Goal: Browse casually

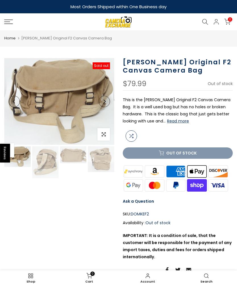
click at [74, 158] on img at bounding box center [73, 154] width 26 height 17
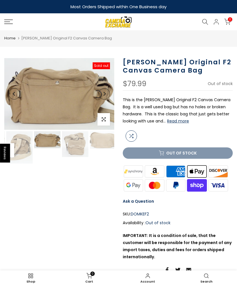
scroll to position [0, 27]
click at [180, 121] on button "Read more" at bounding box center [178, 121] width 22 height 5
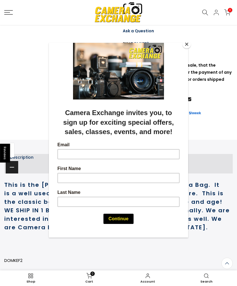
scroll to position [206, 0]
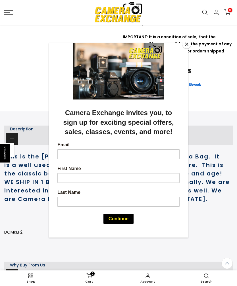
click at [186, 41] on button "Close" at bounding box center [186, 44] width 9 height 9
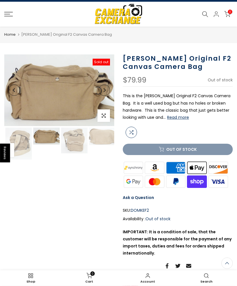
scroll to position [0, 0]
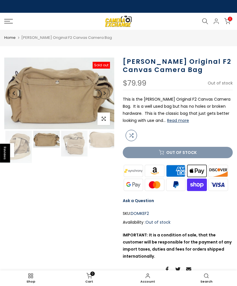
click at [103, 142] on img at bounding box center [102, 140] width 26 height 18
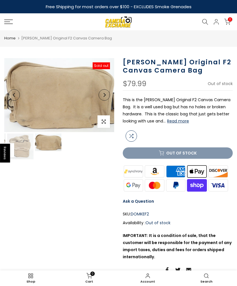
scroll to position [0, 82]
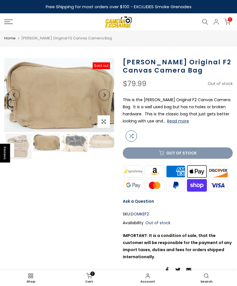
click at [106, 144] on img at bounding box center [102, 142] width 26 height 17
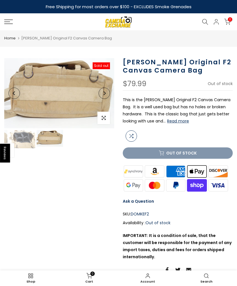
scroll to position [0, 138]
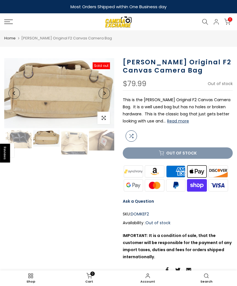
click at [78, 146] on img at bounding box center [74, 142] width 26 height 25
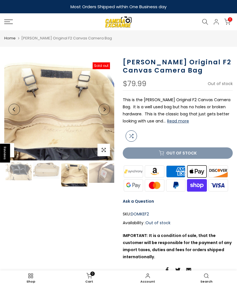
scroll to position [0, 140]
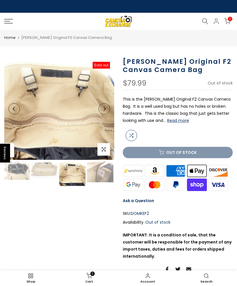
click at [102, 174] on img at bounding box center [100, 171] width 26 height 21
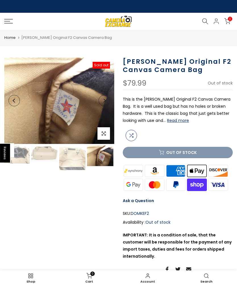
click at [104, 156] on img at bounding box center [100, 156] width 26 height 21
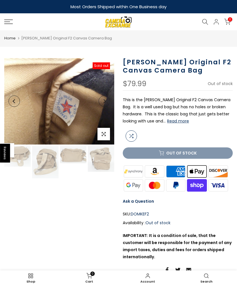
scroll to position [0, 0]
click at [49, 167] on img at bounding box center [45, 162] width 26 height 32
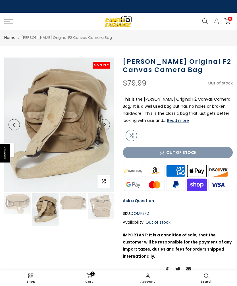
click at [74, 203] on img at bounding box center [73, 202] width 26 height 17
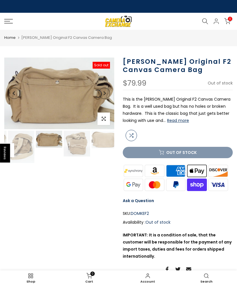
scroll to position [0, 27]
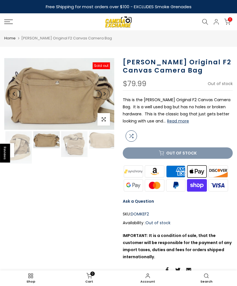
click at [79, 151] on img at bounding box center [74, 144] width 26 height 26
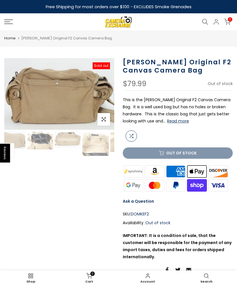
click at [66, 141] on img at bounding box center [67, 139] width 26 height 17
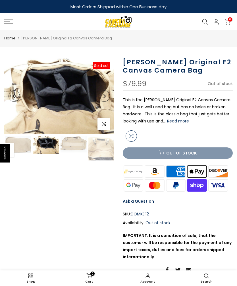
scroll to position [0, 110]
click at [74, 146] on img at bounding box center [74, 144] width 26 height 17
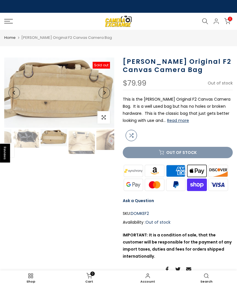
scroll to position [0, 138]
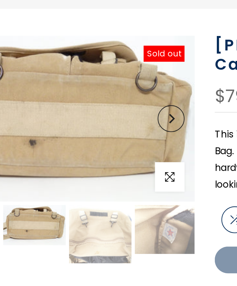
click at [89, 129] on img at bounding box center [102, 139] width 26 height 21
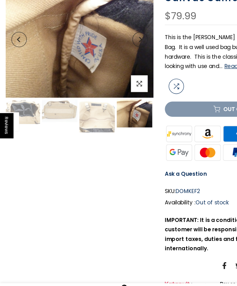
scroll to position [20, 0]
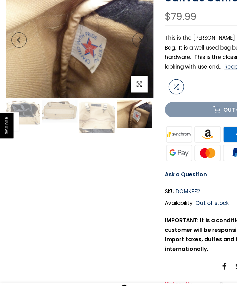
click at [21, 134] on img at bounding box center [16, 143] width 26 height 18
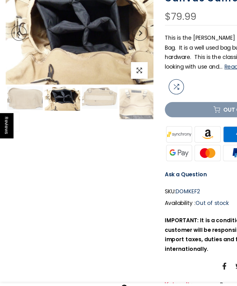
scroll to position [20, 0]
